Goal: Find specific page/section: Find specific page/section

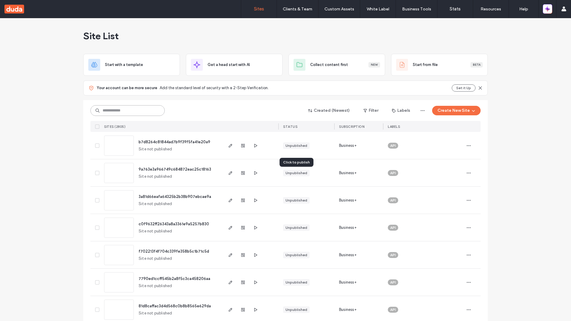
click at [128, 111] on input at bounding box center [127, 110] width 74 height 11
type input "**********"
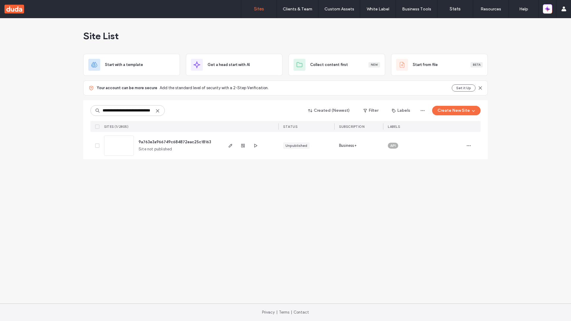
click at [175, 142] on span "9a763e3a966749c684872eac25c18163" at bounding box center [175, 142] width 73 height 4
